Goal: Navigation & Orientation: Go to known website

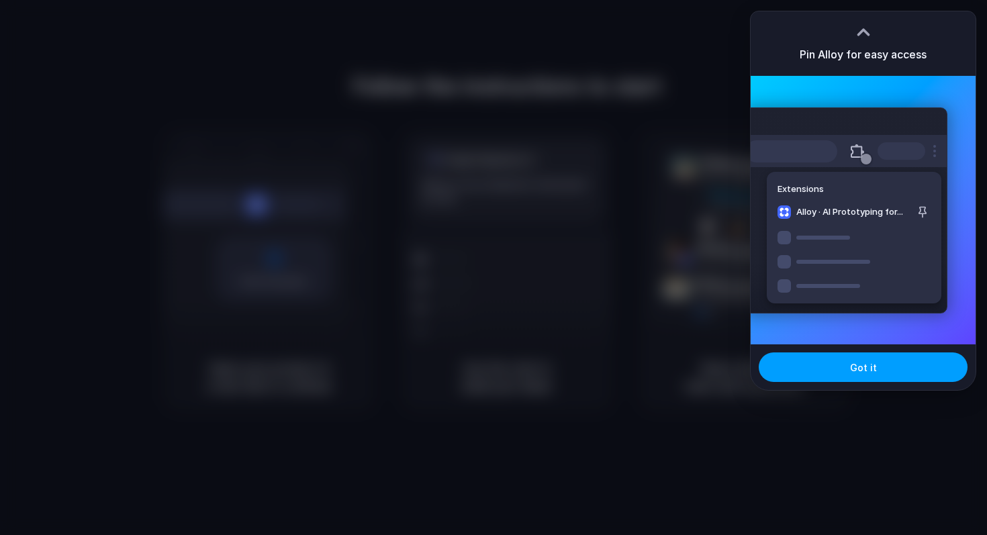
click at [852, 373] on span "Got it" at bounding box center [863, 368] width 27 height 14
